Goal: Task Accomplishment & Management: Use online tool/utility

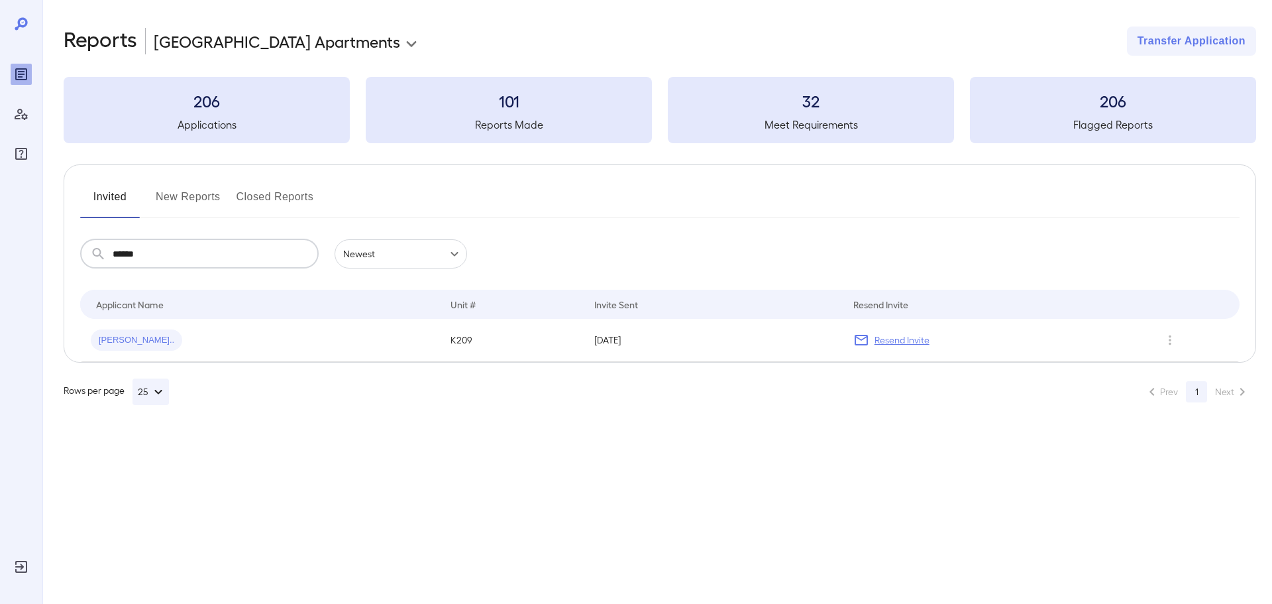
drag, startPoint x: 157, startPoint y: 251, endPoint x: 44, endPoint y: 262, distance: 113.2
click at [46, 262] on div "**********" at bounding box center [657, 215] width 1230 height 431
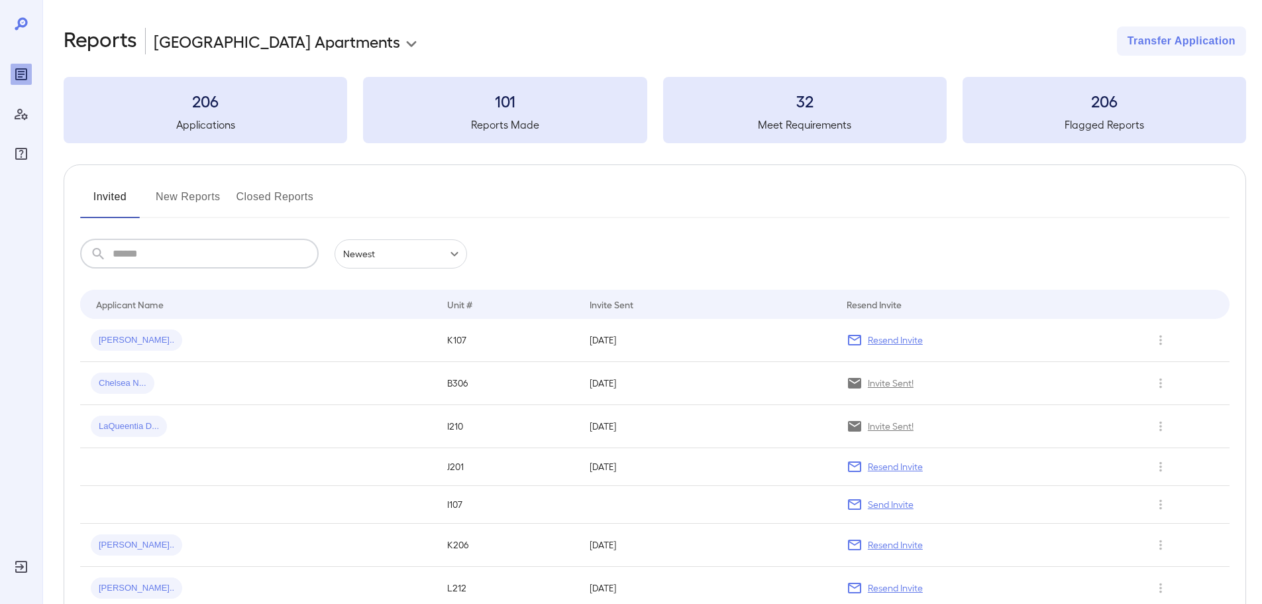
click at [173, 199] on button "New Reports" at bounding box center [188, 202] width 65 height 32
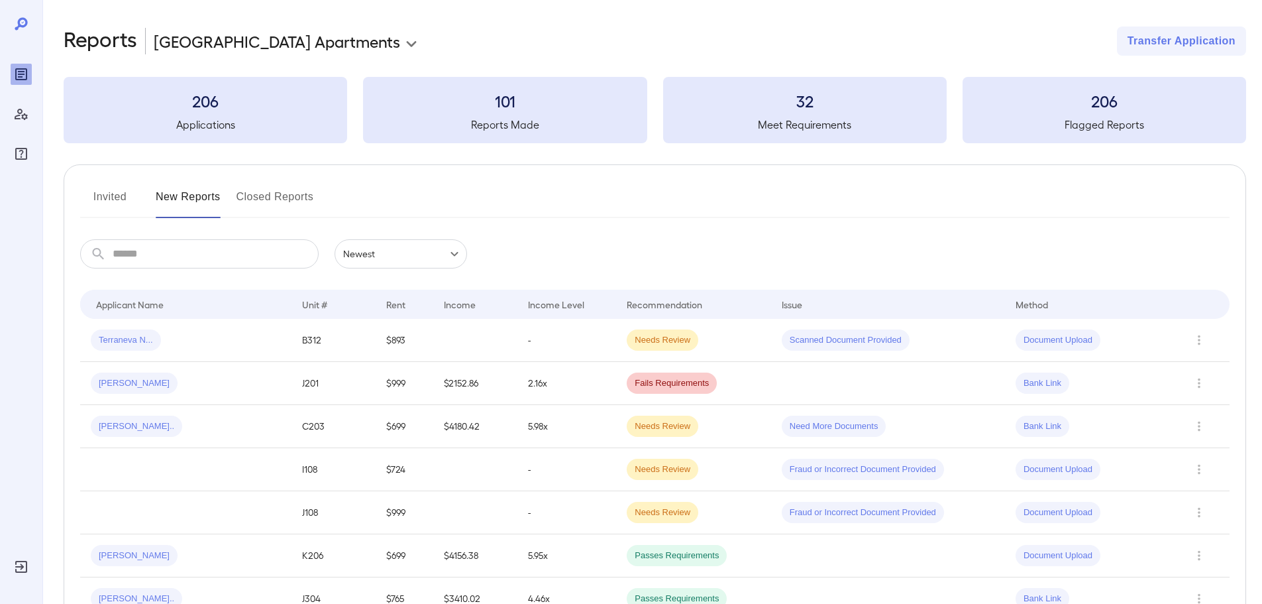
click at [113, 202] on button "Invited" at bounding box center [110, 202] width 60 height 32
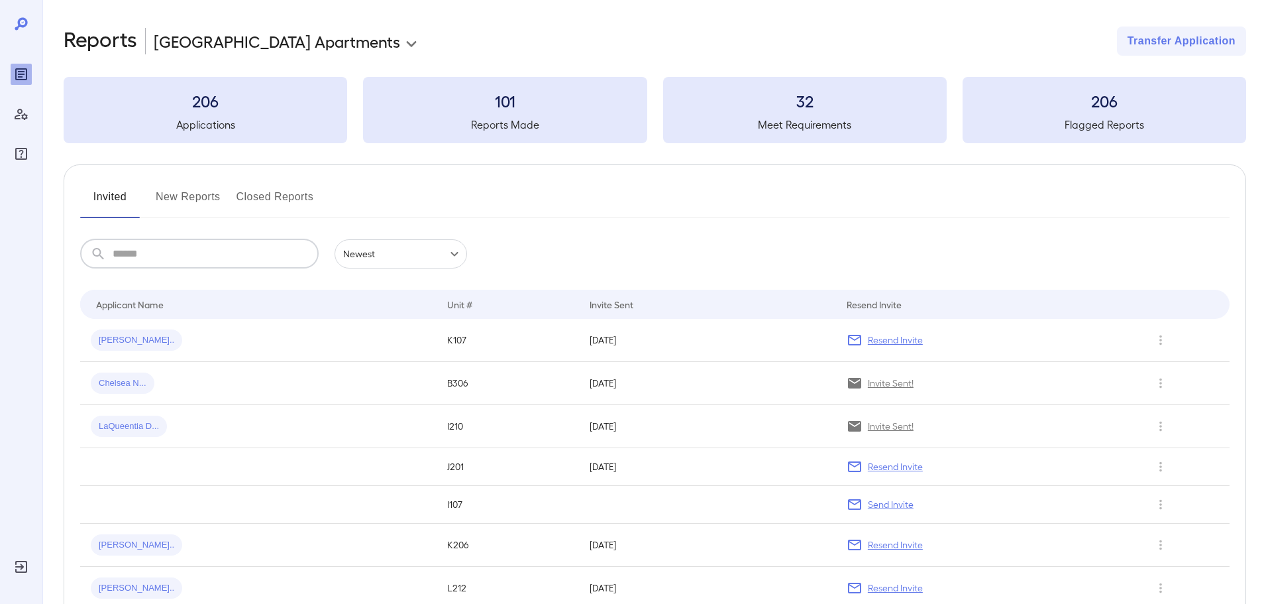
click at [136, 257] on input "text" at bounding box center [216, 253] width 206 height 29
click at [185, 346] on div "[PERSON_NAME].." at bounding box center [258, 339] width 335 height 21
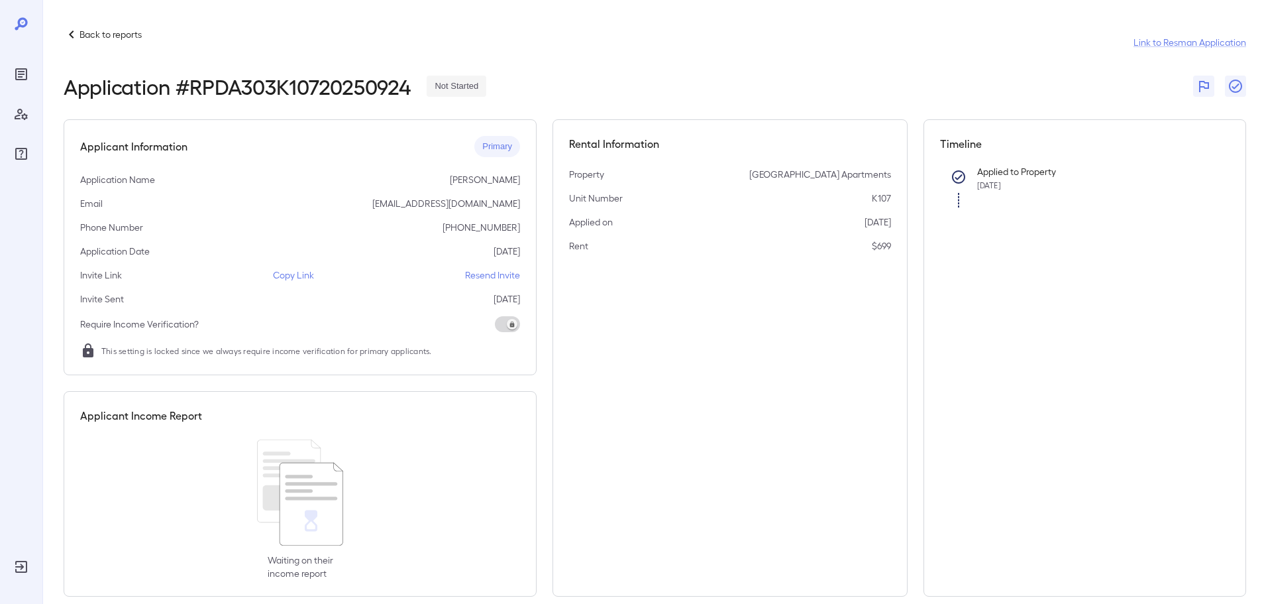
click at [293, 276] on p "Copy Link" at bounding box center [293, 274] width 41 height 13
